Goal: Task Accomplishment & Management: Manage account settings

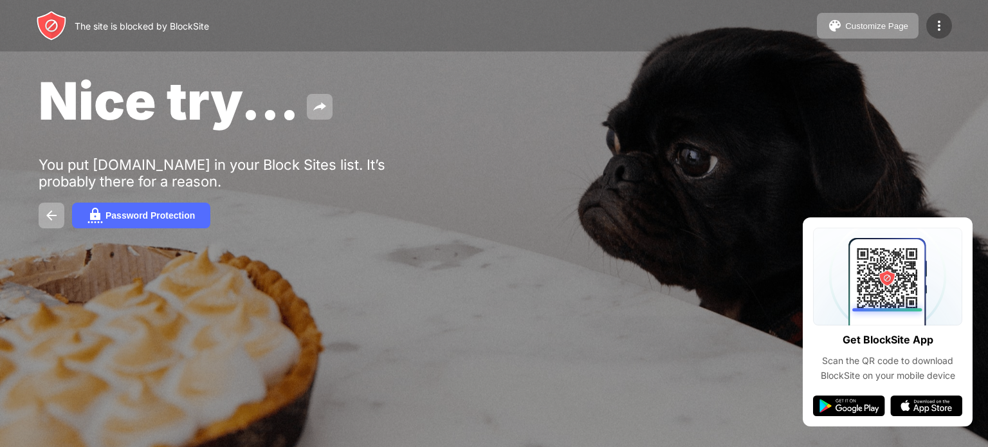
click at [934, 24] on img at bounding box center [938, 25] width 15 height 15
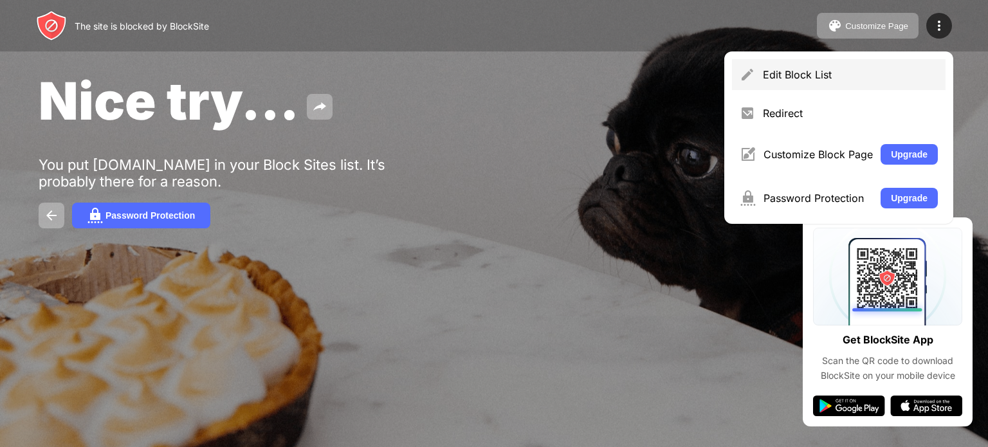
click at [784, 68] on div "Edit Block List" at bounding box center [849, 74] width 175 height 13
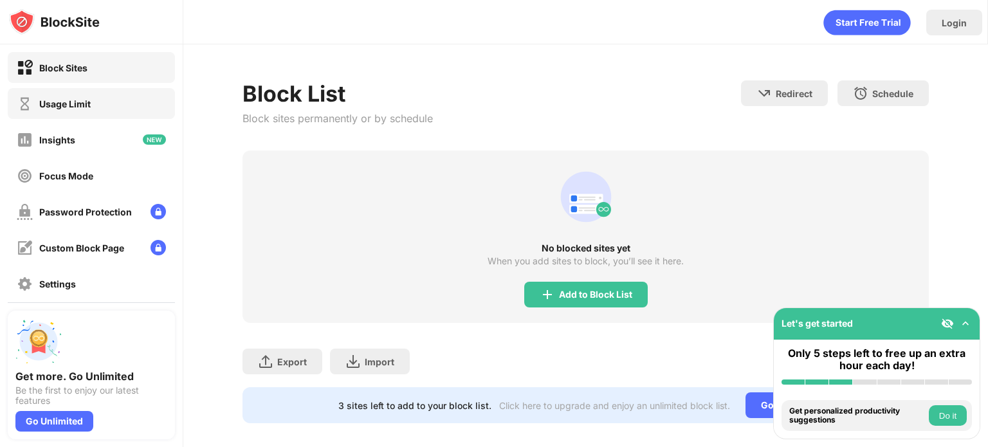
click at [160, 98] on div "Usage Limit" at bounding box center [91, 103] width 167 height 31
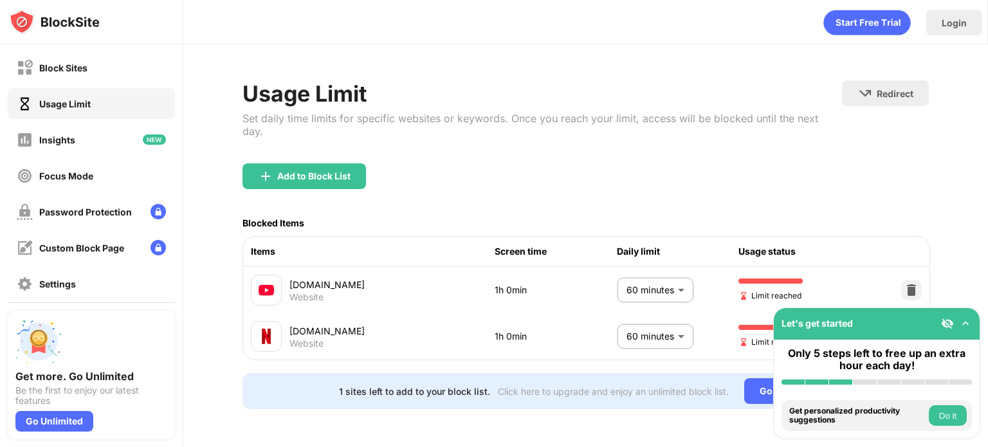
click at [638, 329] on body "Block Sites Usage Limit Insights Focus Mode Password Protection Custom Block Pa…" at bounding box center [494, 223] width 988 height 447
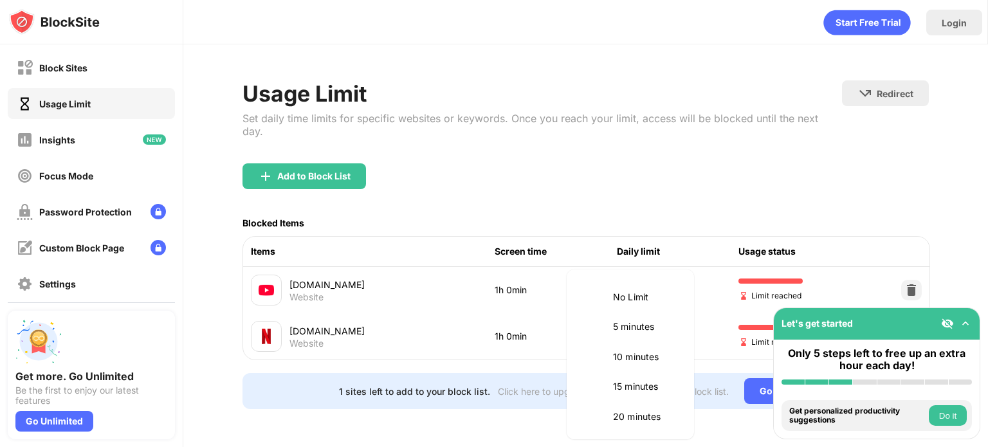
scroll to position [301, 0]
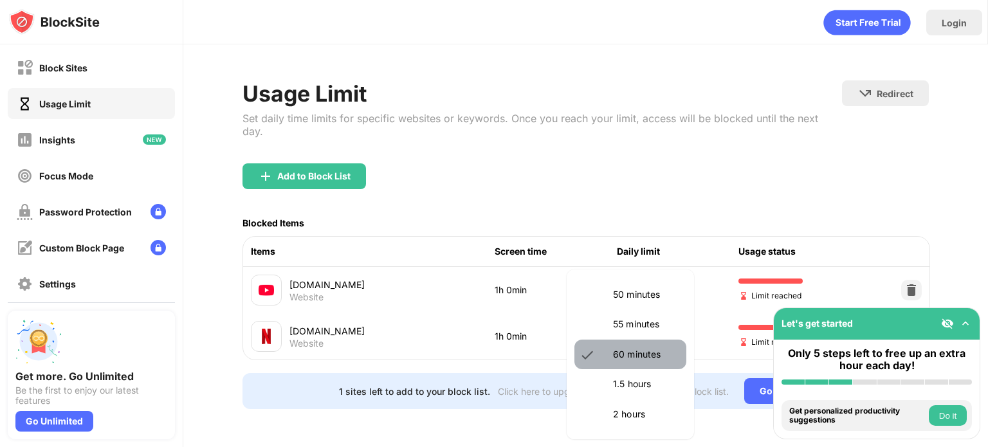
click at [636, 353] on p "60 minutes" at bounding box center [646, 354] width 66 height 14
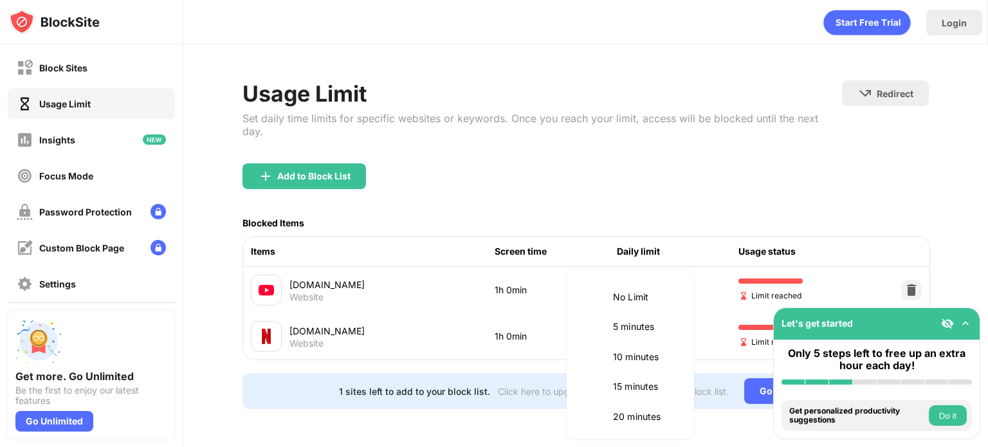
click at [634, 320] on body "Block Sites Usage Limit Insights Focus Mode Password Protection Custom Block Pa…" at bounding box center [494, 223] width 988 height 447
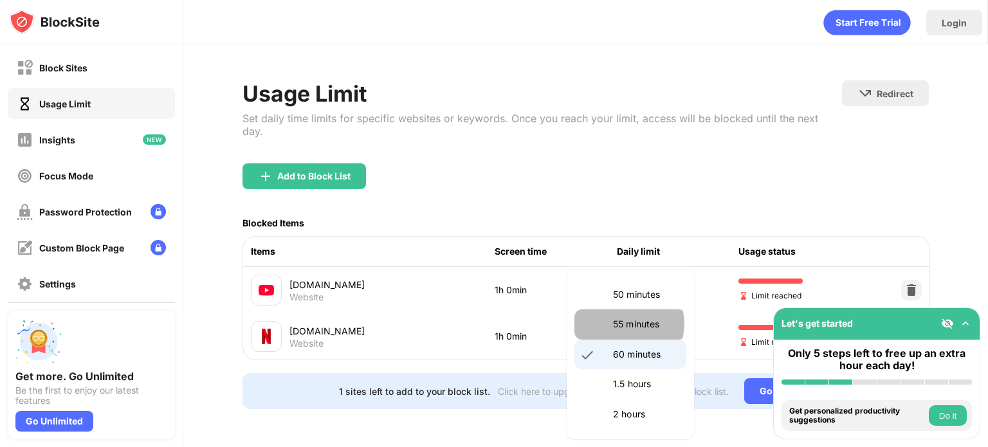
click at [627, 323] on p "55 minutes" at bounding box center [646, 324] width 66 height 14
type input "**"
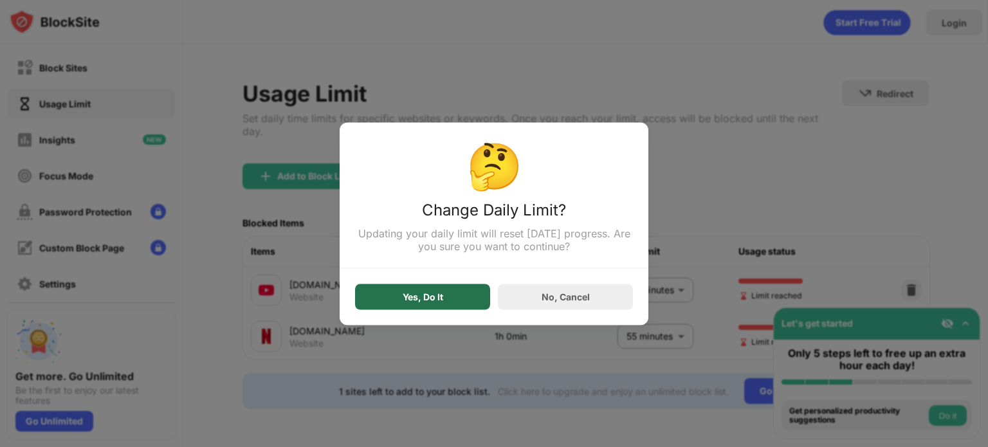
click at [468, 286] on div "Yes, Do It" at bounding box center [422, 297] width 135 height 26
